Goal: Task Accomplishment & Management: Manage account settings

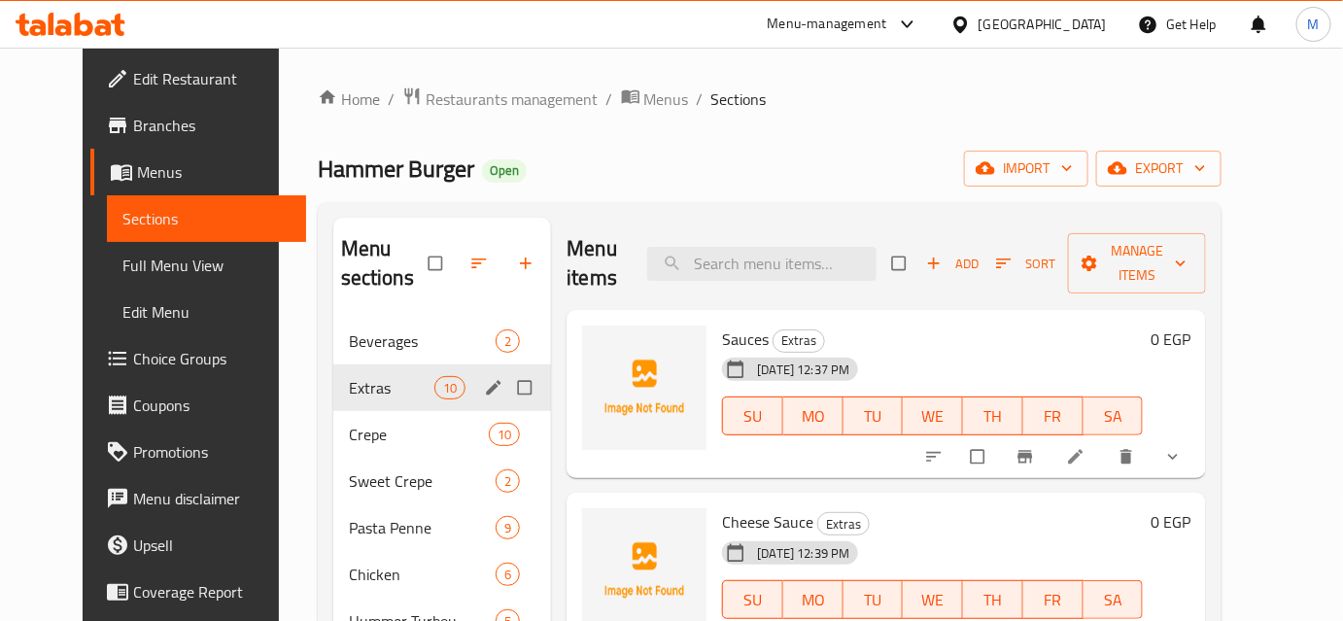
scroll to position [87, 0]
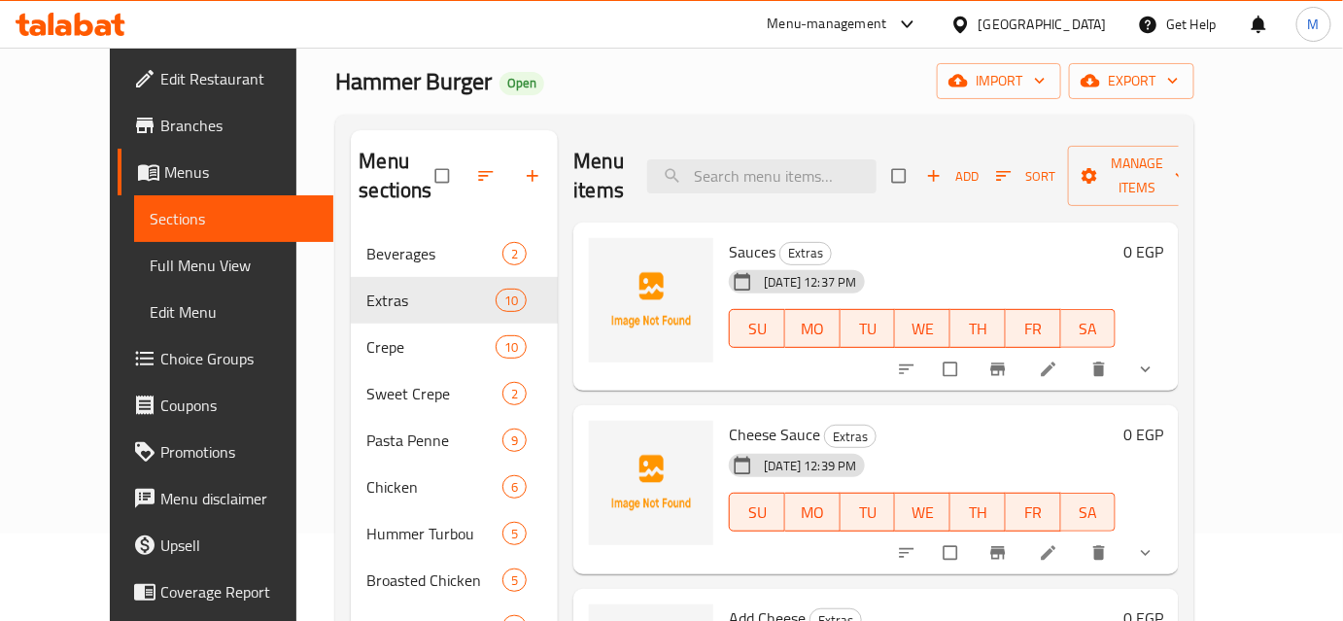
click at [76, 27] on icon at bounding box center [84, 24] width 18 height 23
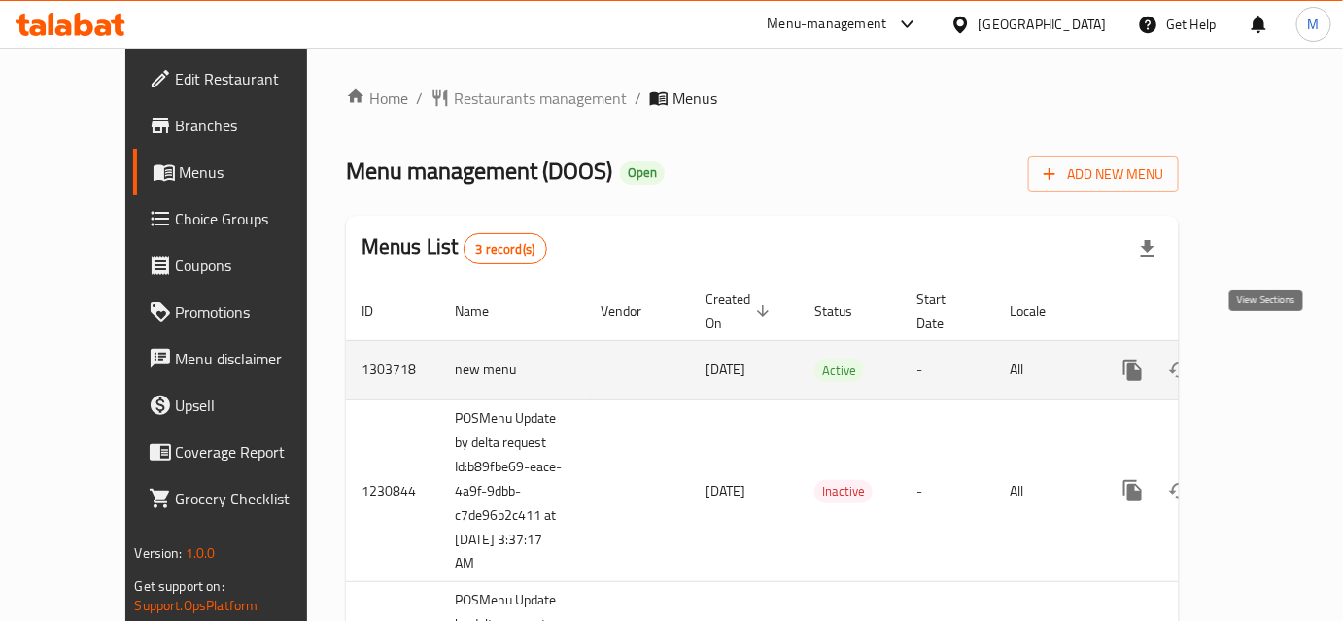
click at [1267, 358] on icon "enhanced table" at bounding box center [1272, 369] width 23 height 23
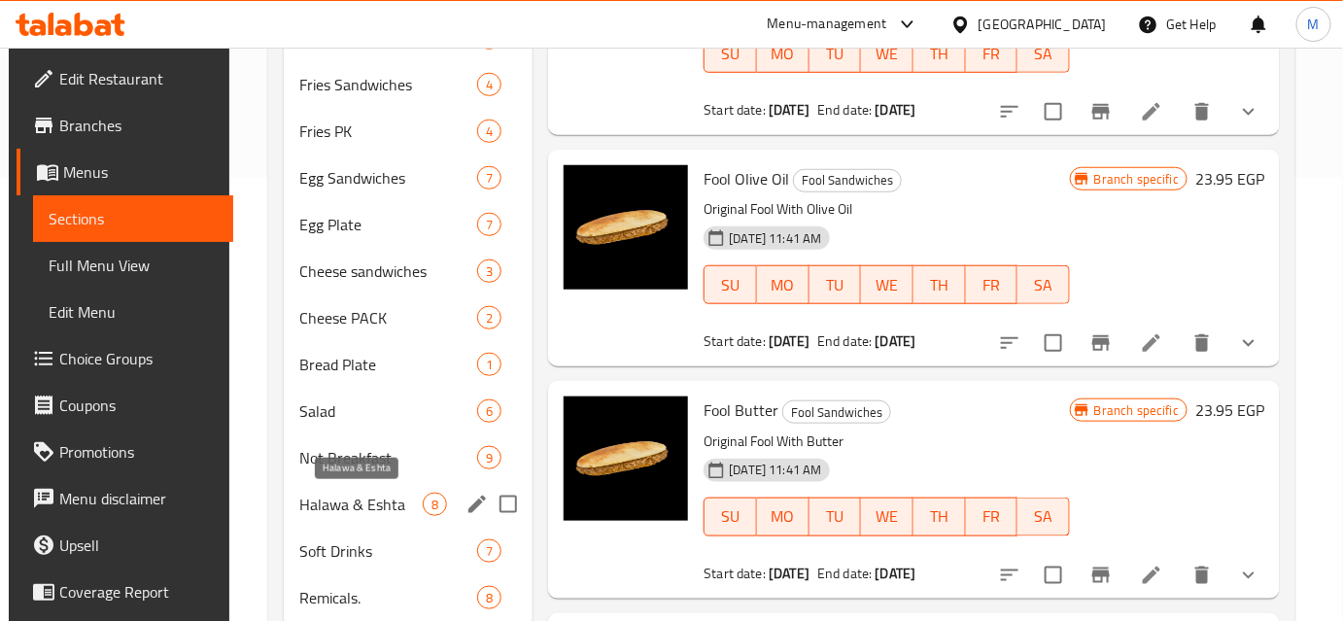
scroll to position [504, 0]
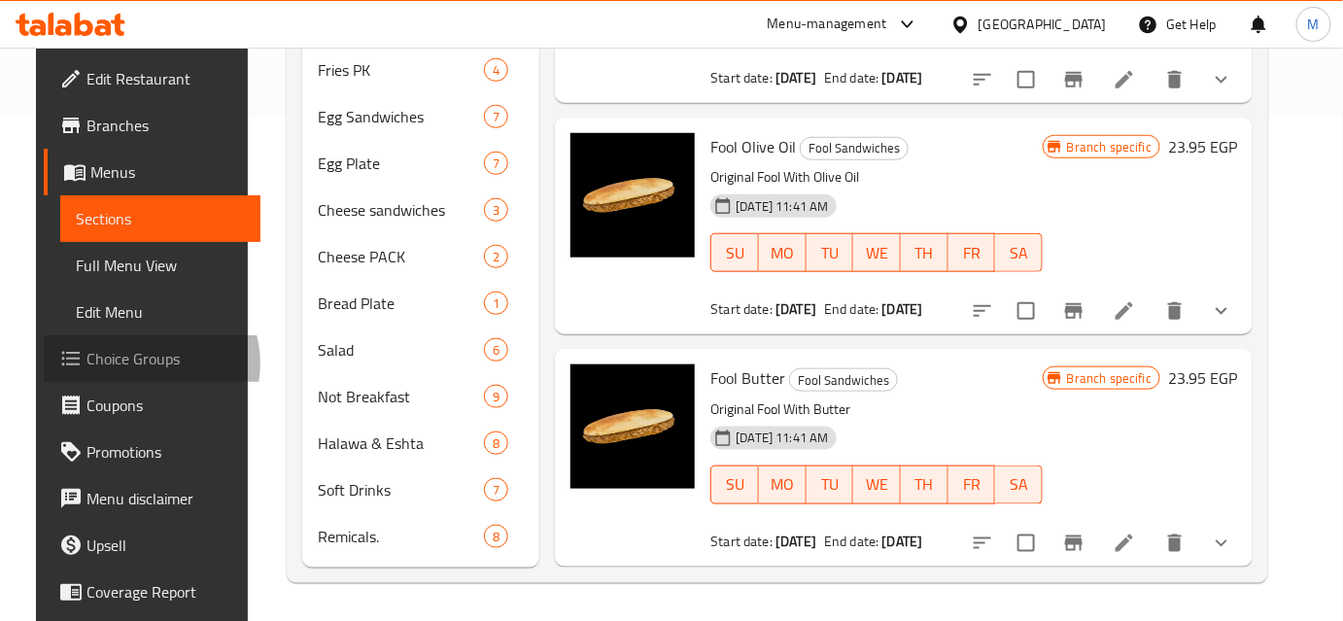
click at [114, 363] on span "Choice Groups" at bounding box center [165, 358] width 158 height 23
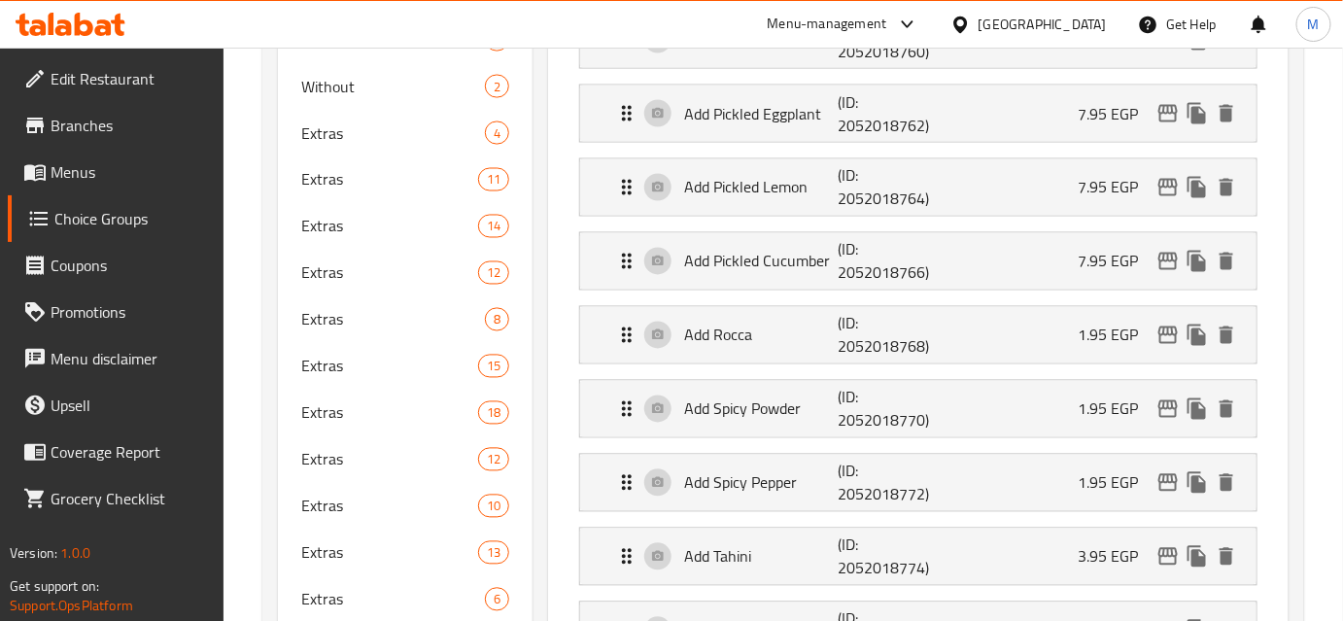
scroll to position [1059, 0]
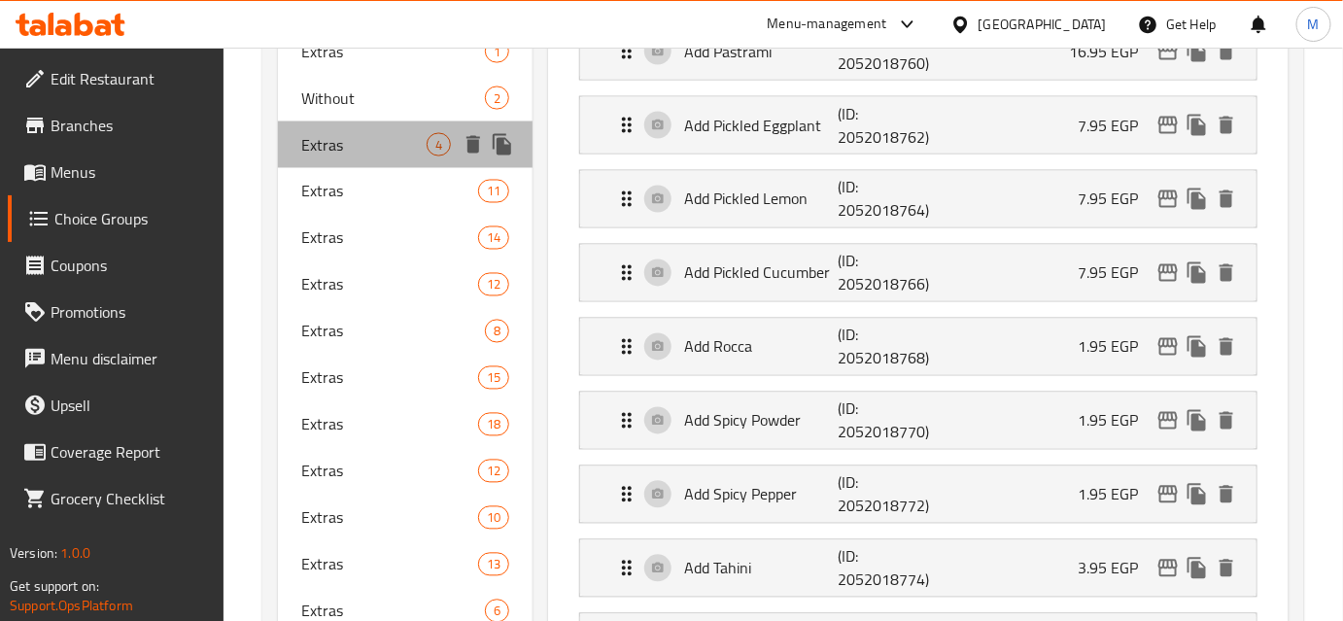
click at [337, 151] on span "Extras" at bounding box center [363, 144] width 125 height 23
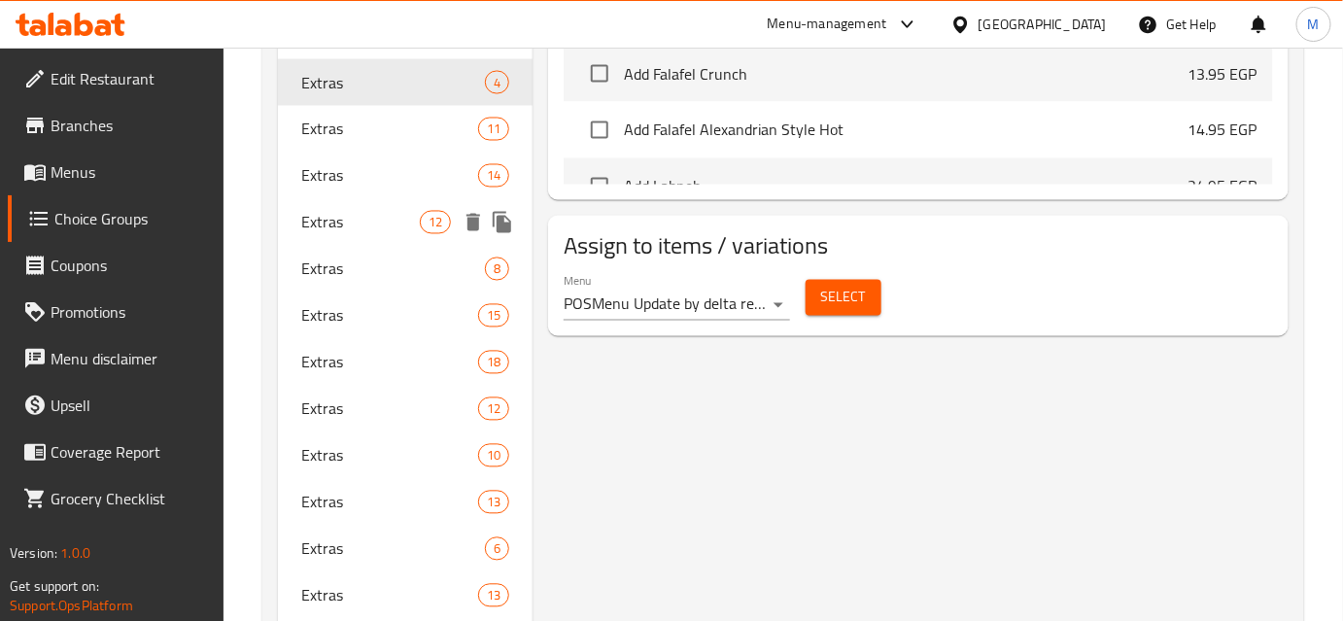
scroll to position [1147, 0]
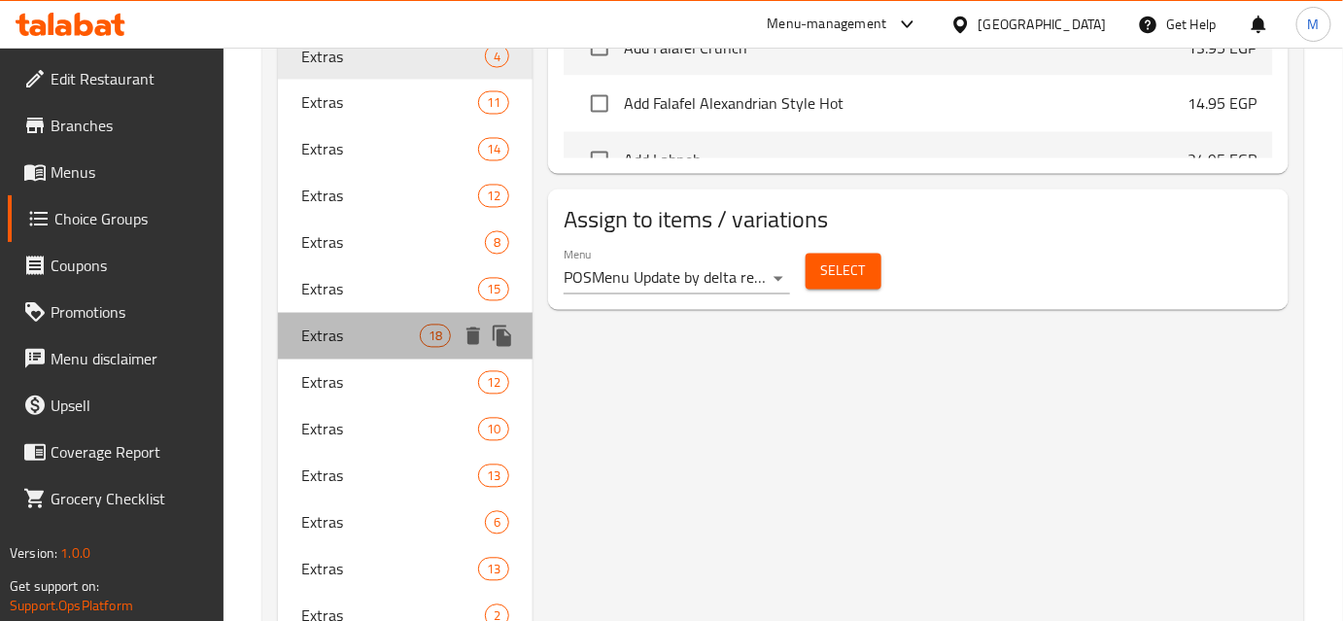
click at [362, 326] on span "Extras" at bounding box center [360, 335] width 119 height 23
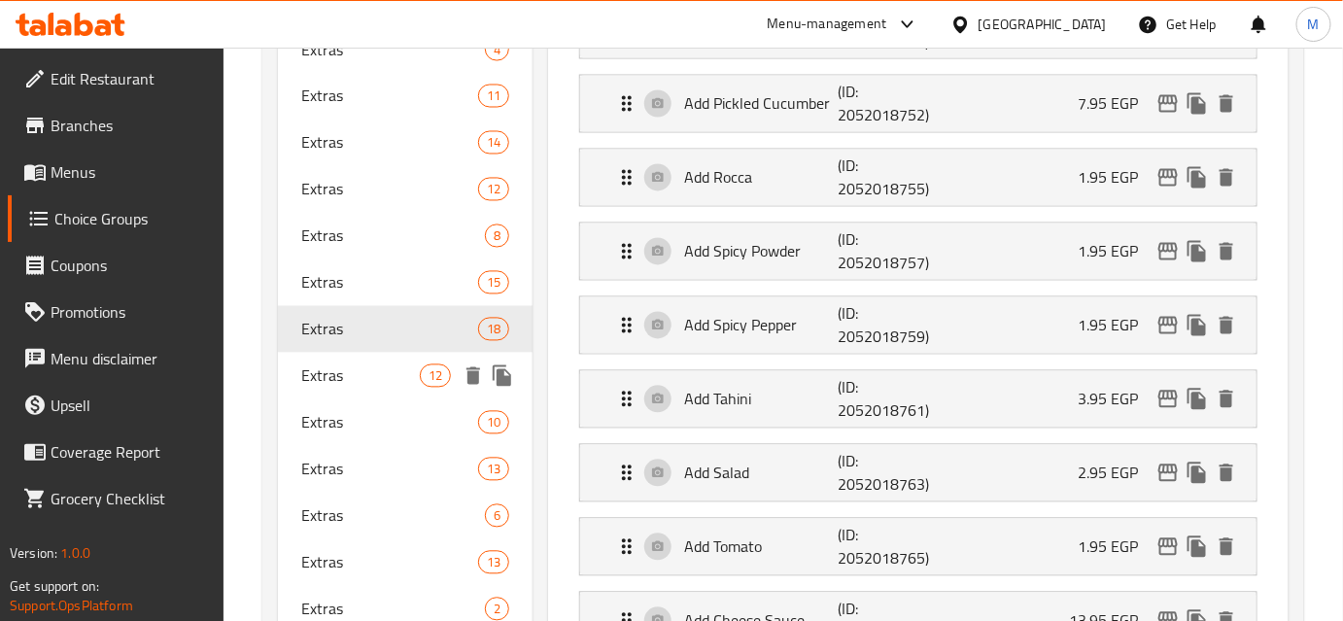
scroll to position [1059, 0]
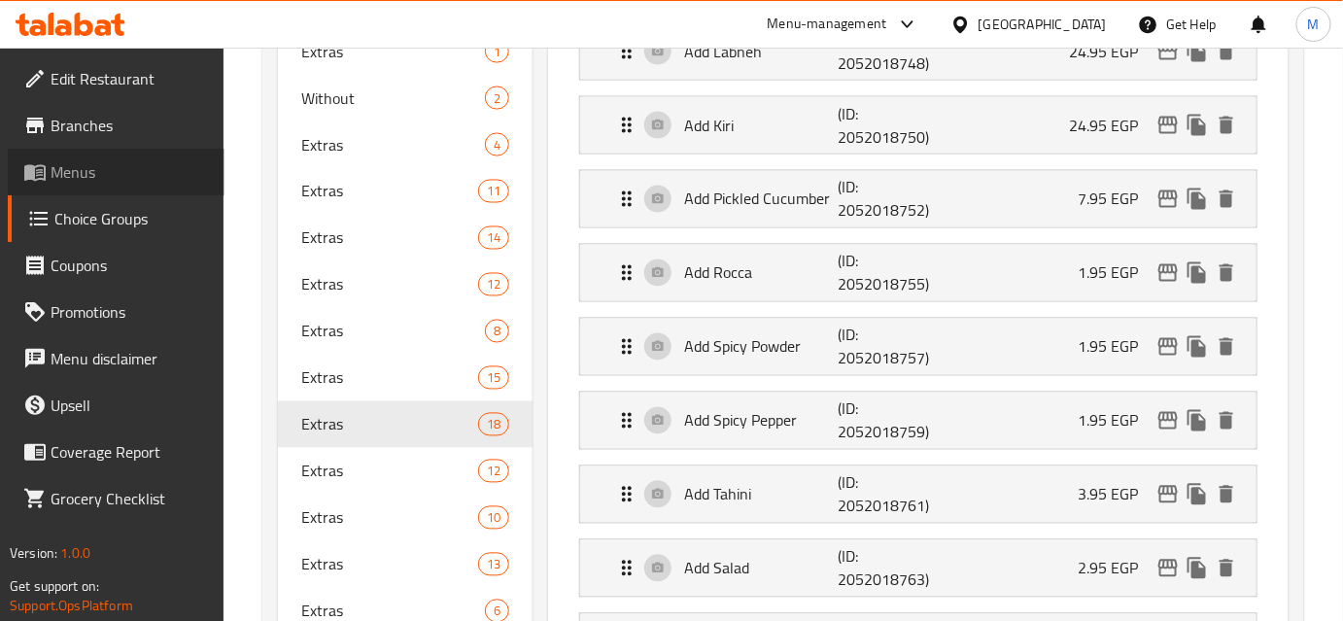
click at [70, 175] on span "Menus" at bounding box center [130, 171] width 158 height 23
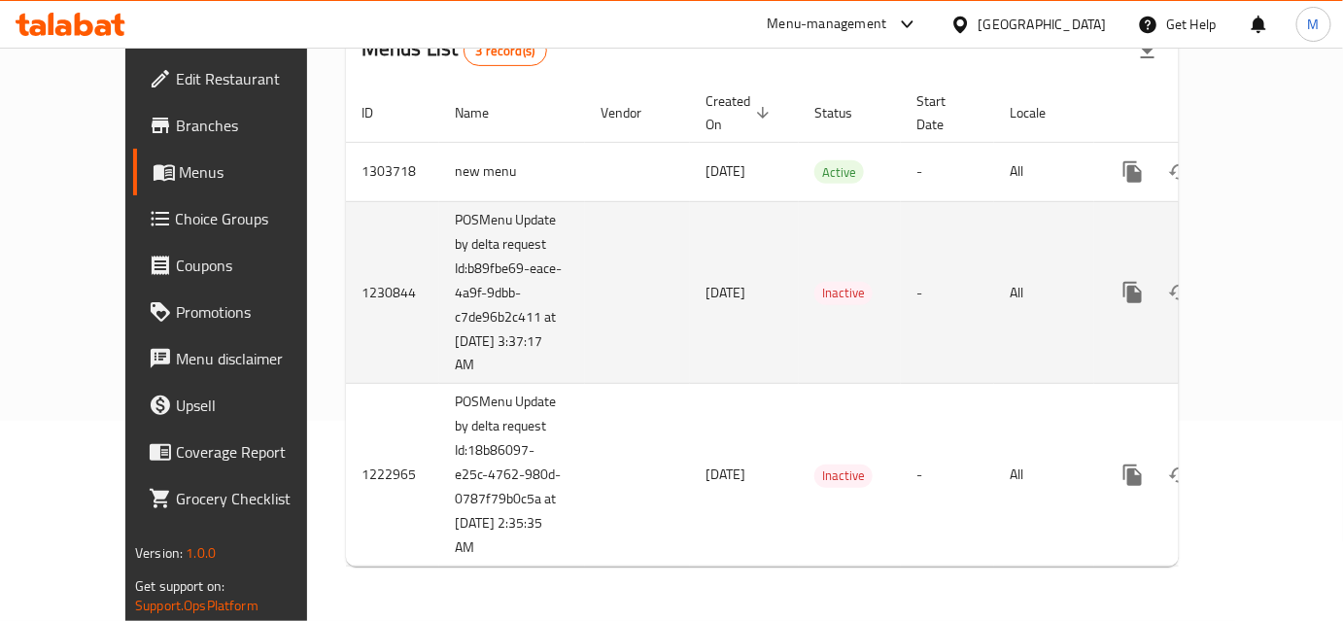
scroll to position [177, 0]
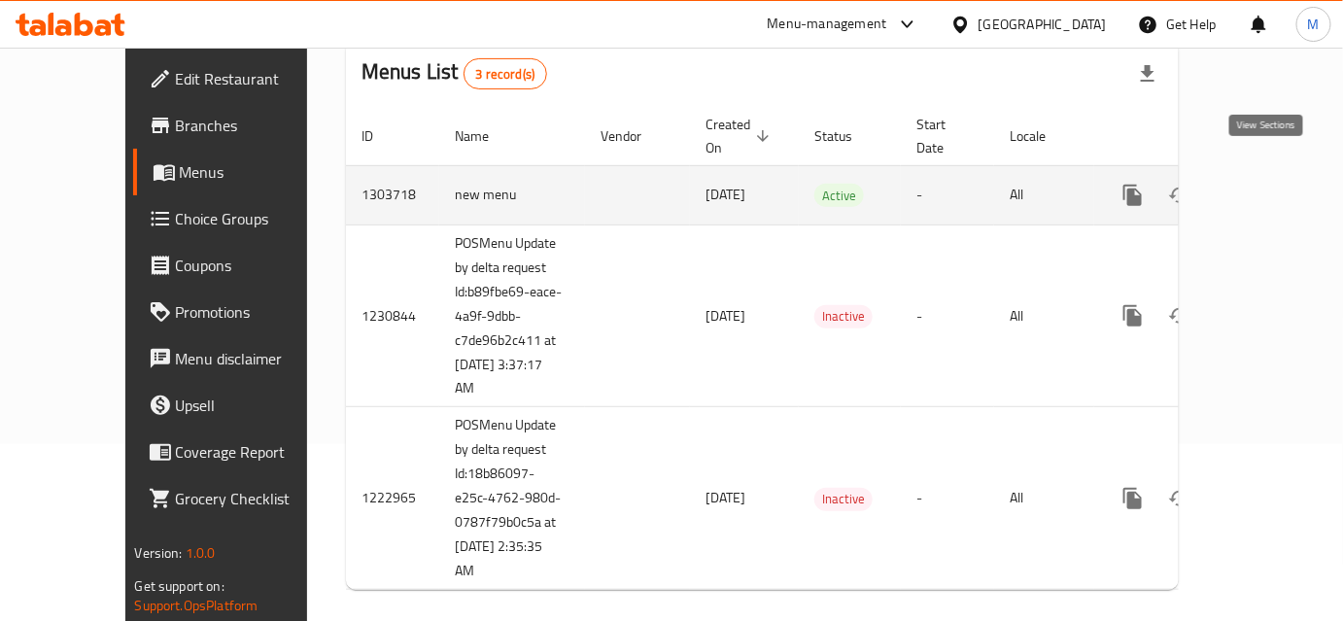
click at [1268, 187] on icon "enhanced table" at bounding box center [1272, 195] width 17 height 17
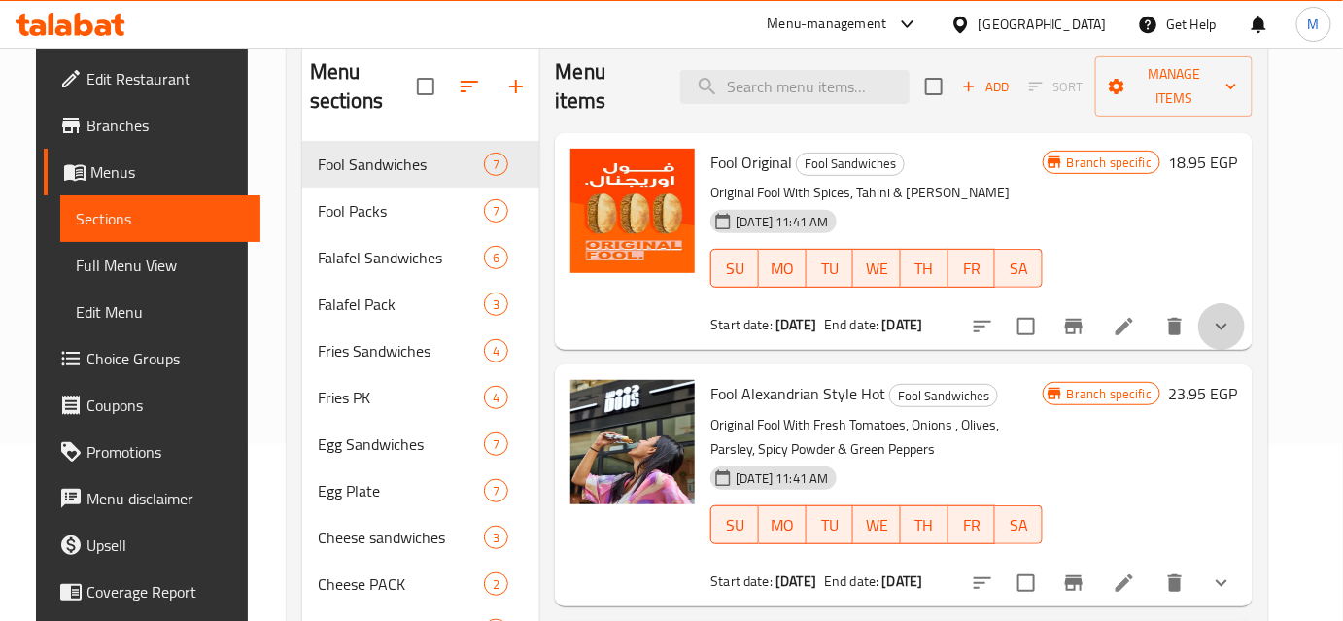
click at [1244, 303] on button "show more" at bounding box center [1221, 326] width 47 height 47
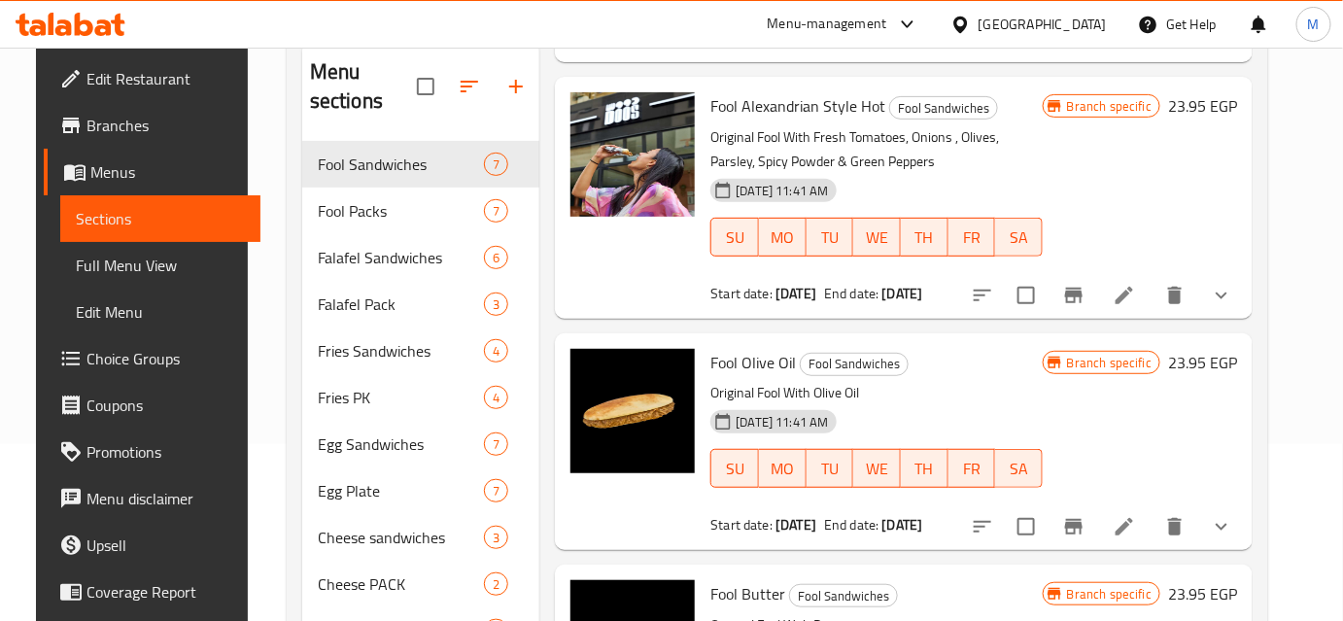
scroll to position [971, 0]
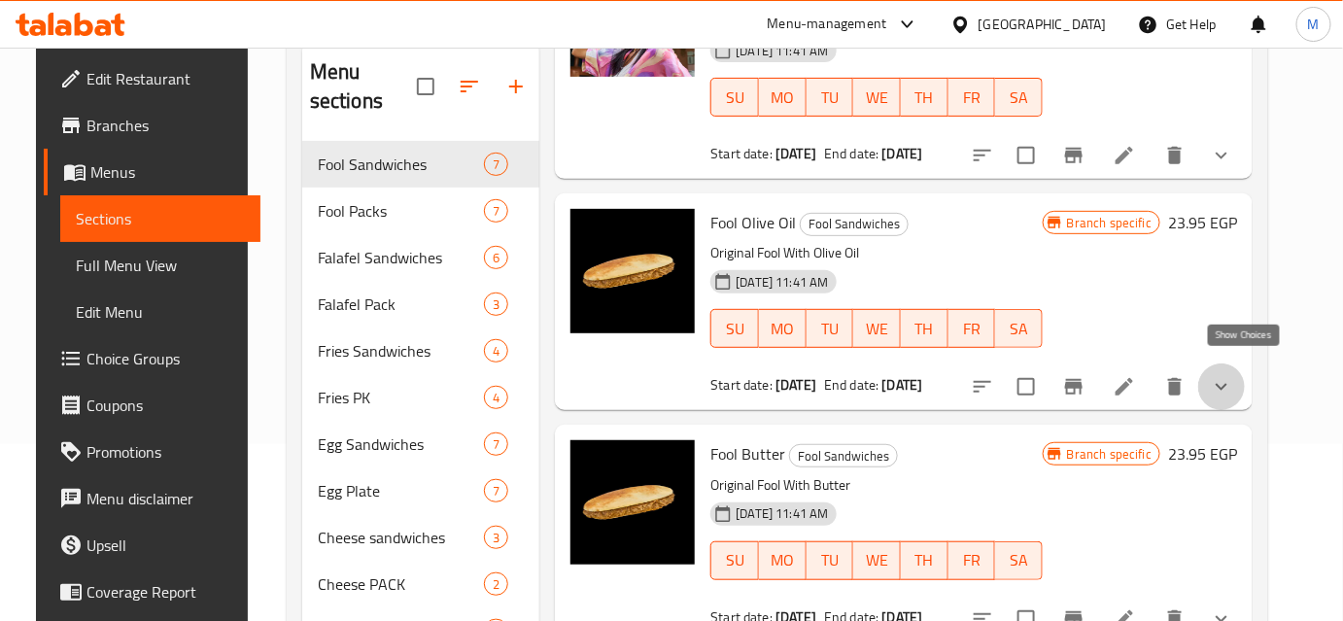
click at [1233, 381] on icon "show more" at bounding box center [1220, 386] width 23 height 23
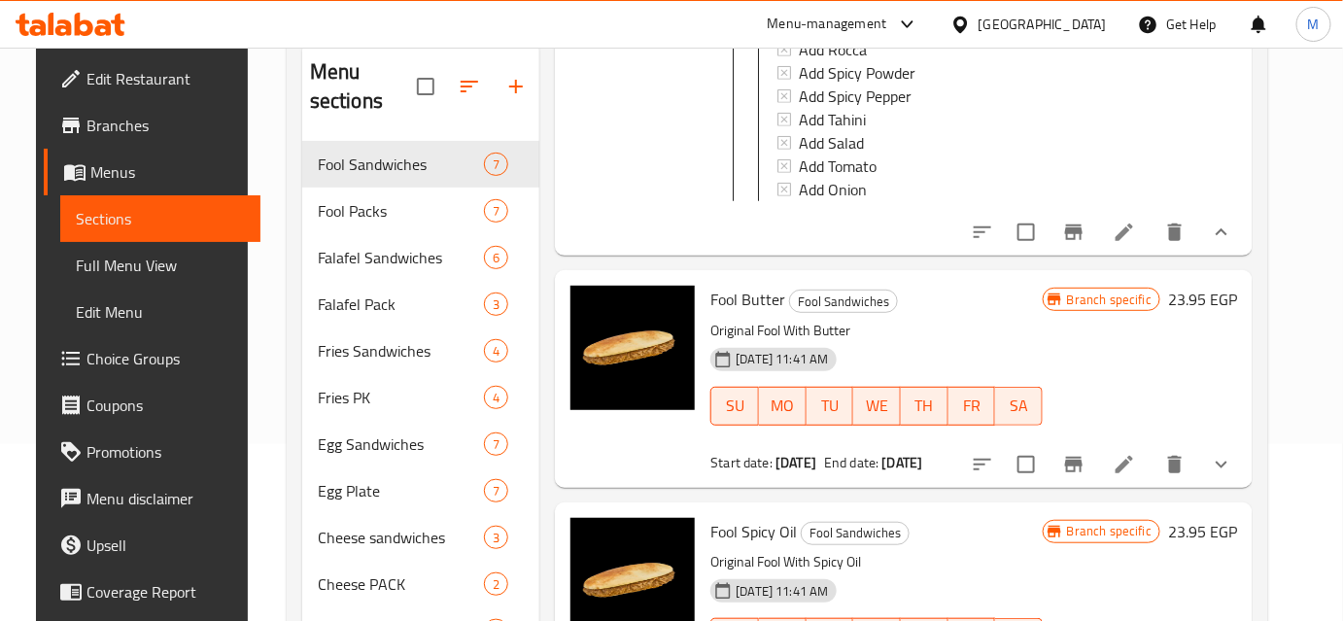
scroll to position [1678, 0]
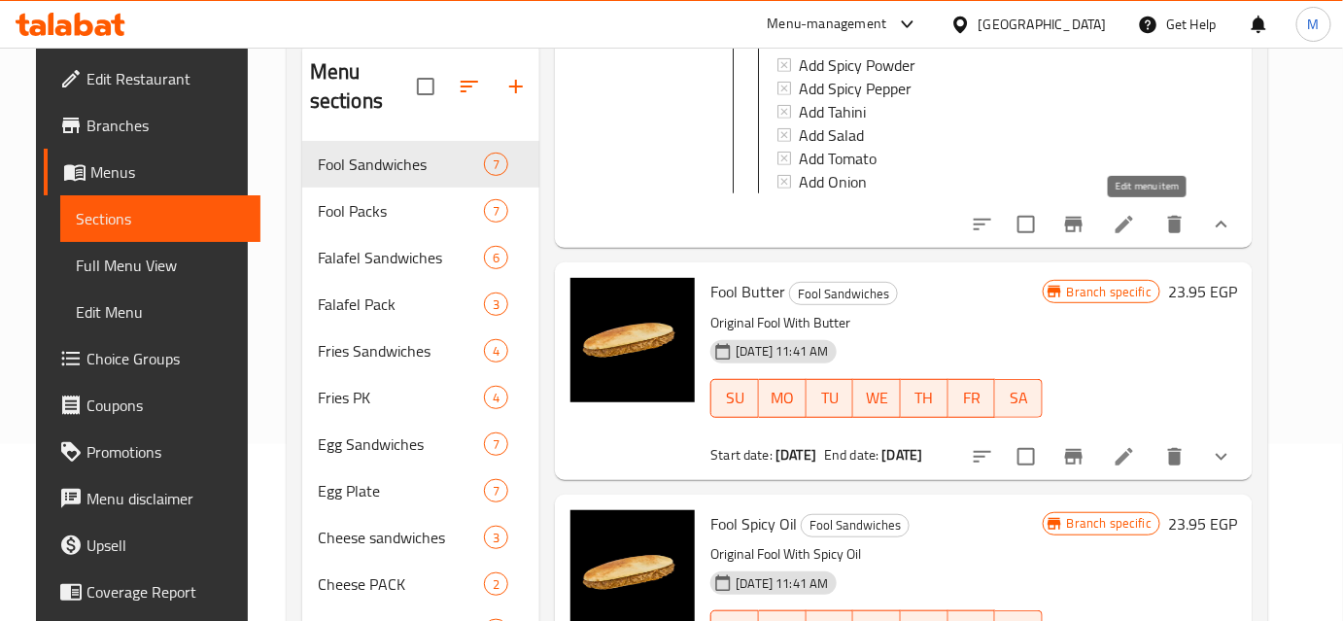
click at [1136, 224] on icon at bounding box center [1123, 224] width 23 height 23
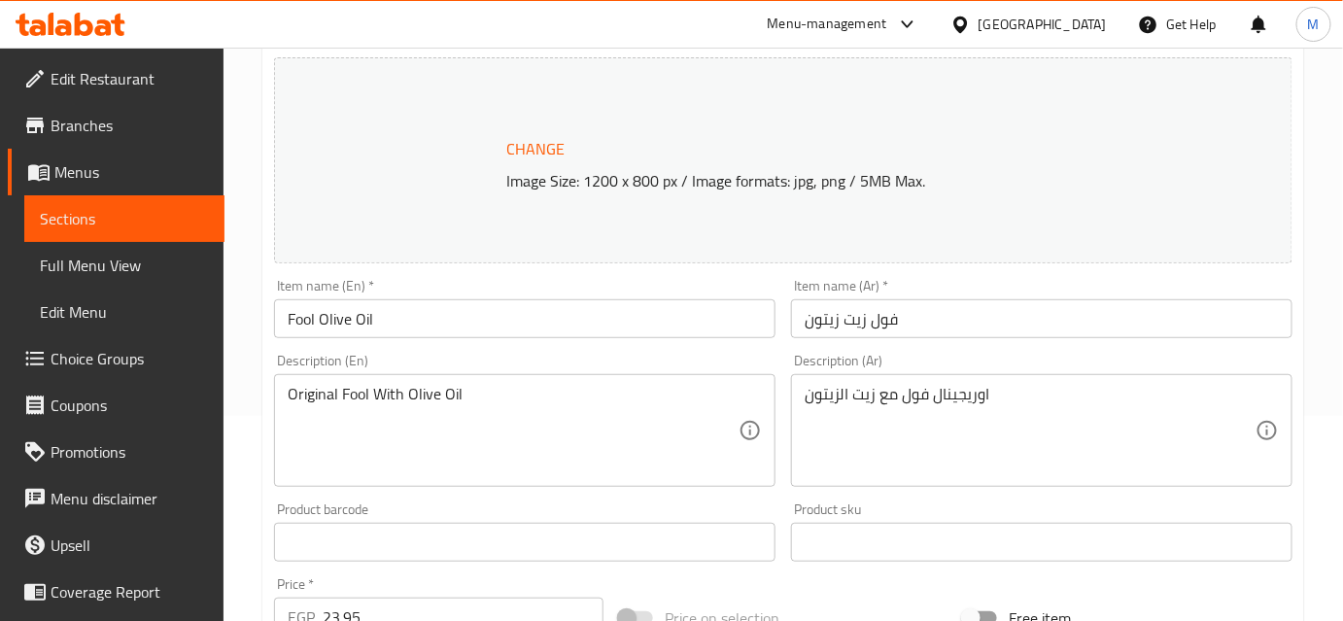
scroll to position [214, 0]
